Goal: Check status: Check status

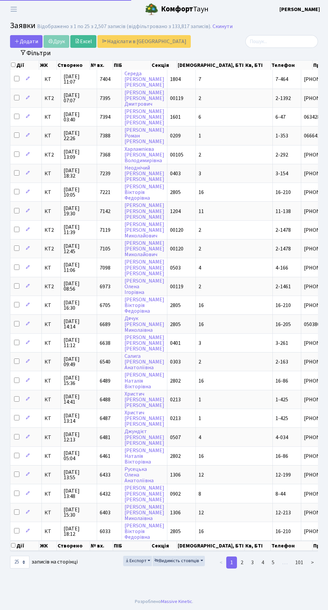
select select "25"
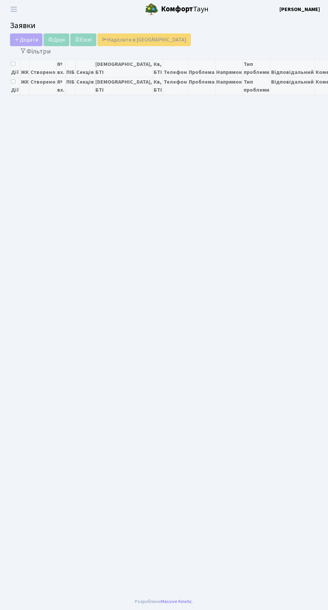
select select "25"
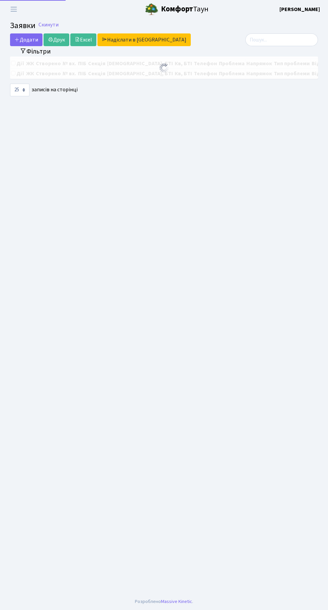
select select "25"
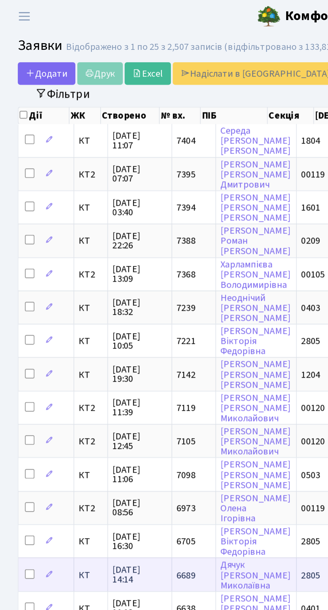
click at [179, 315] on td "2805" at bounding box center [181, 323] width 28 height 19
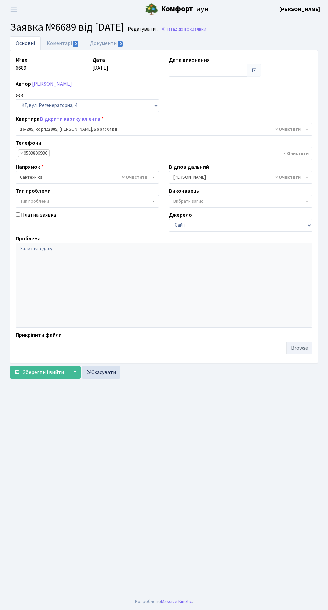
select select "8766"
